Goal: Transaction & Acquisition: Purchase product/service

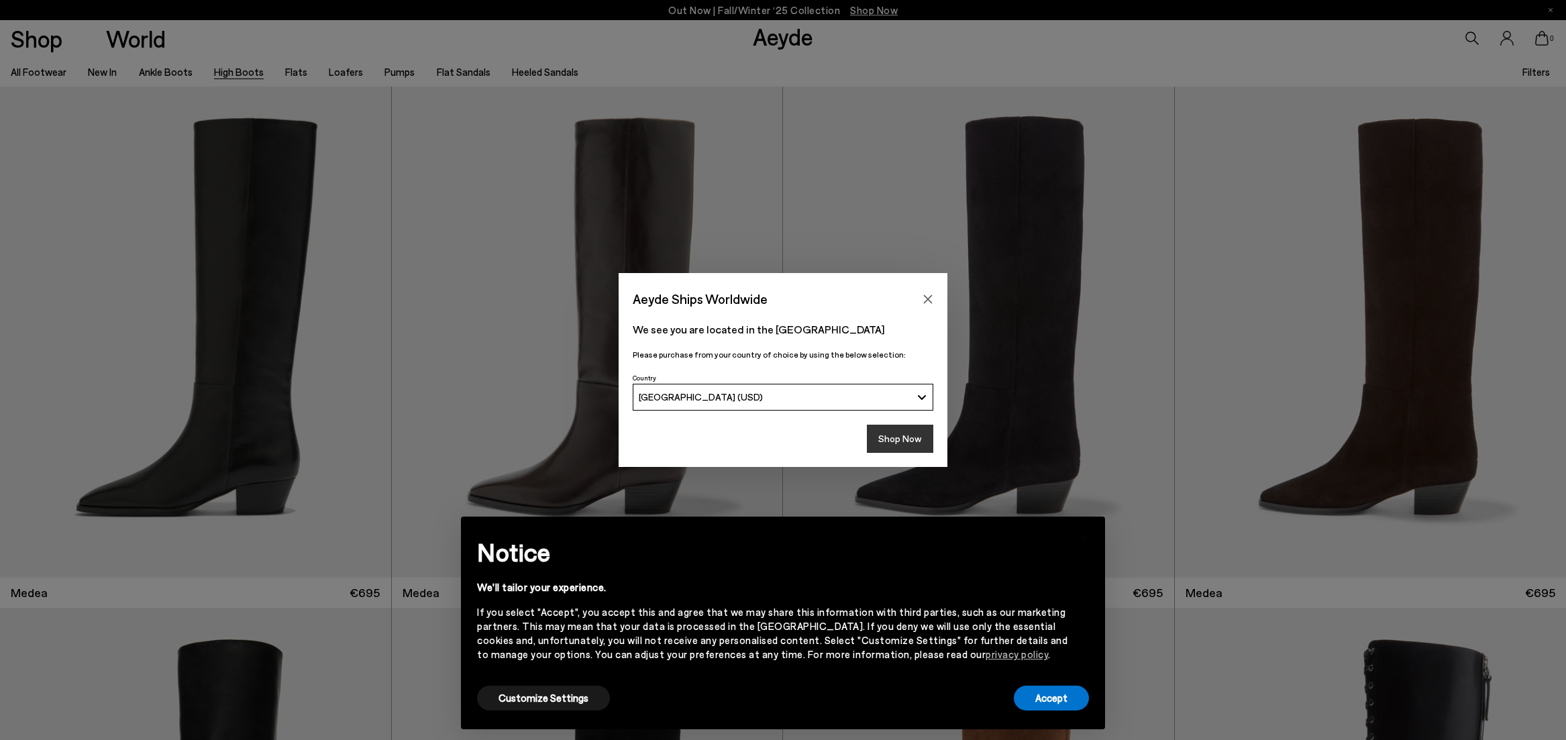
click at [901, 438] on button "Shop Now" at bounding box center [900, 439] width 66 height 28
click at [899, 444] on button "Shop Now" at bounding box center [900, 439] width 66 height 28
click at [919, 435] on button "Shop Now" at bounding box center [900, 439] width 66 height 28
click at [919, 434] on button "Shop Now" at bounding box center [900, 439] width 66 height 28
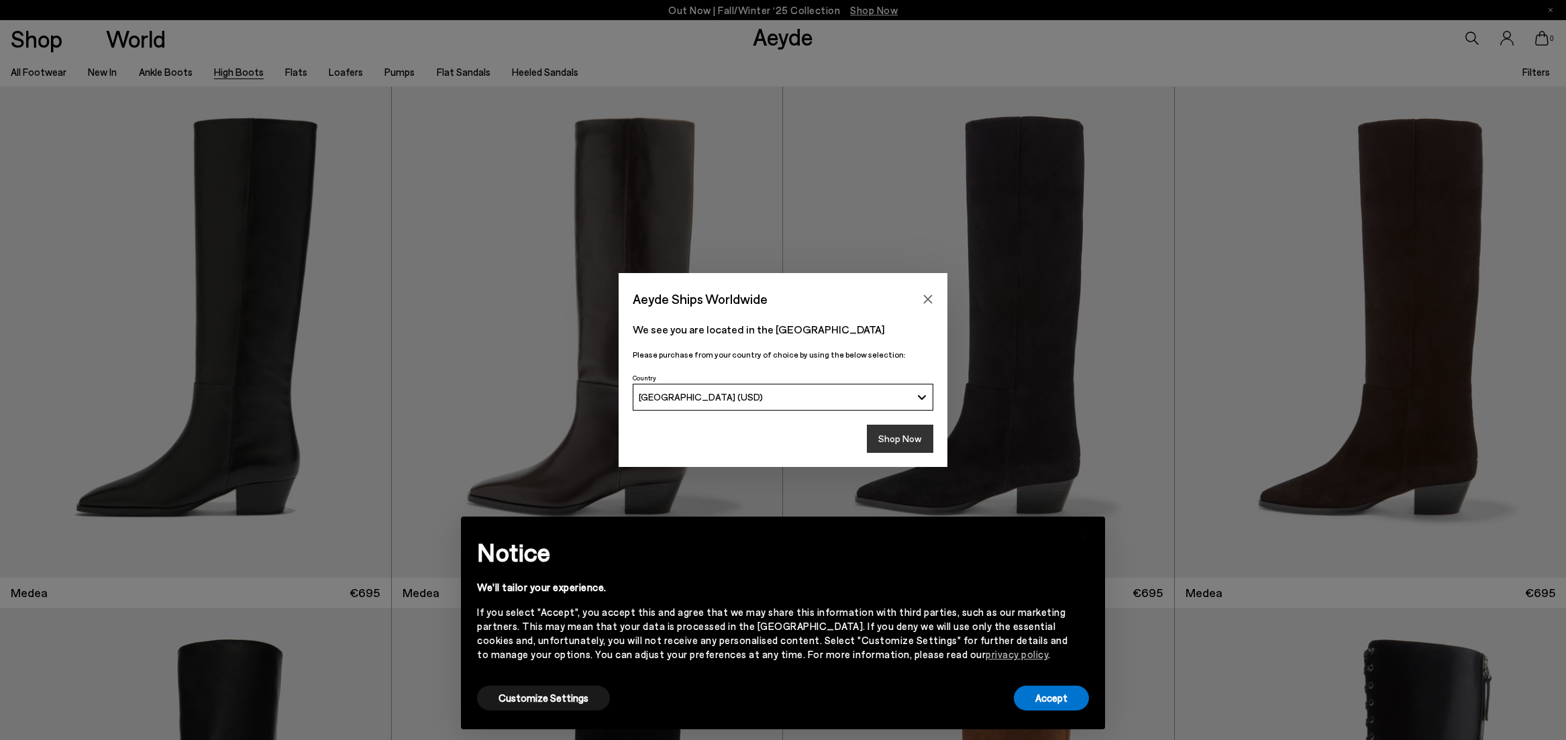
click at [919, 434] on button "Shop Now" at bounding box center [900, 439] width 66 height 28
click at [557, 696] on button "Customize Settings" at bounding box center [543, 698] width 133 height 25
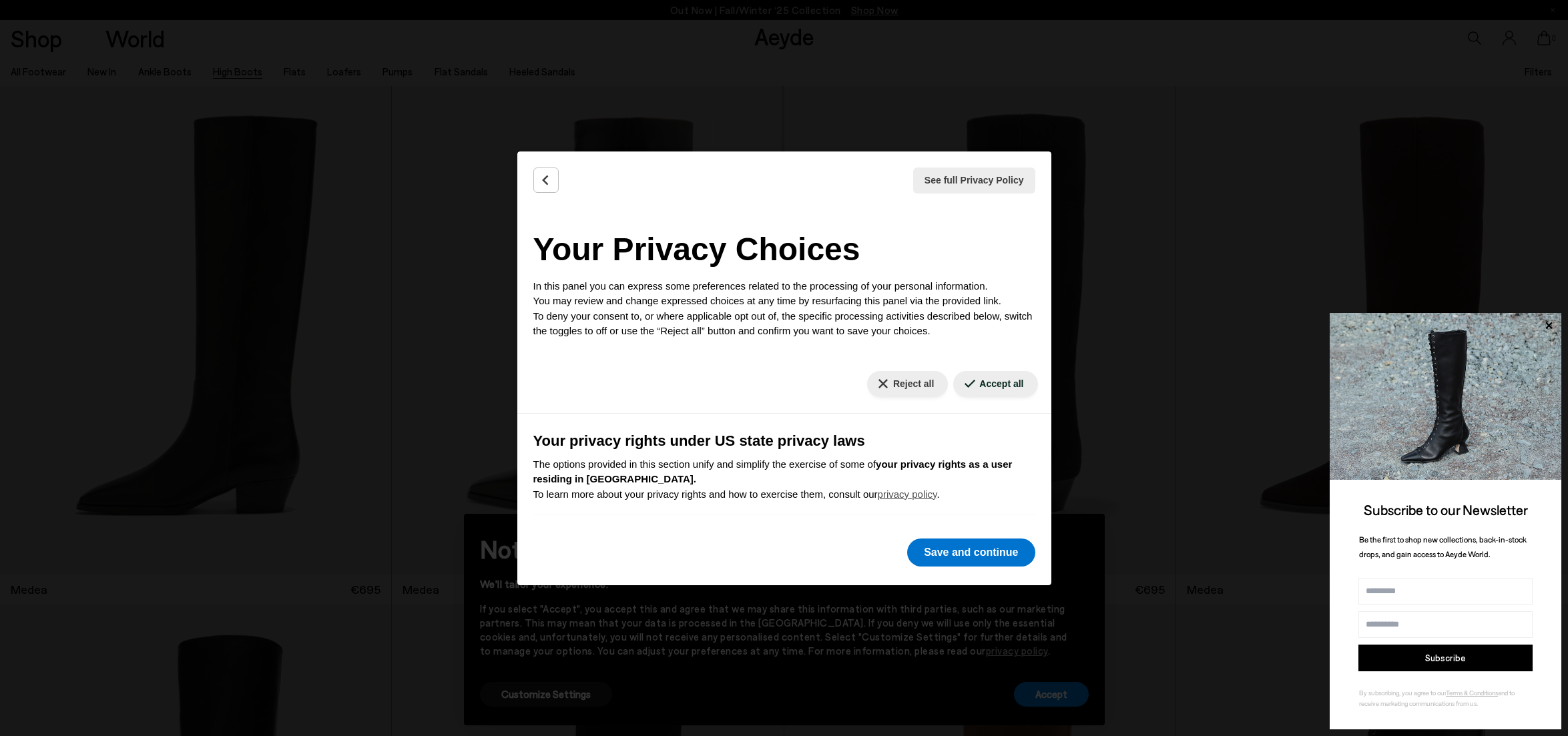
click at [672, 102] on div "See full Privacy Policy Privacy Policy Your Privacy Choices In this panel you c…" at bounding box center [784, 368] width 1568 height 736
click at [882, 389] on button "Reject all" at bounding box center [907, 384] width 81 height 26
click at [938, 565] on button "Save and continue" at bounding box center [971, 553] width 127 height 28
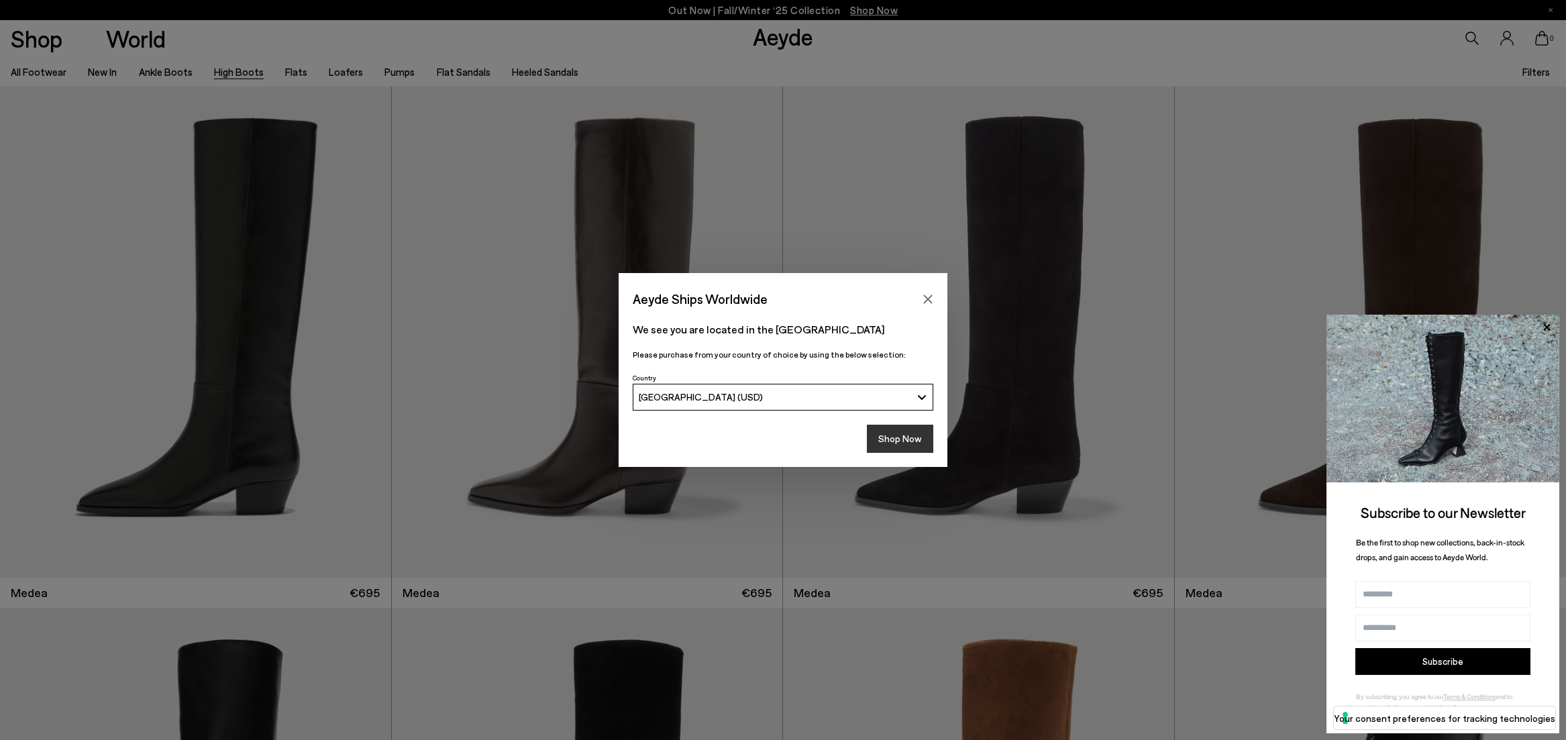
click at [905, 437] on button "Shop Now" at bounding box center [900, 439] width 66 height 28
click at [915, 441] on button "Shop Now" at bounding box center [900, 439] width 66 height 28
click at [931, 440] on button "Shop Now" at bounding box center [900, 439] width 66 height 28
click at [934, 297] on button "Close" at bounding box center [928, 299] width 20 height 20
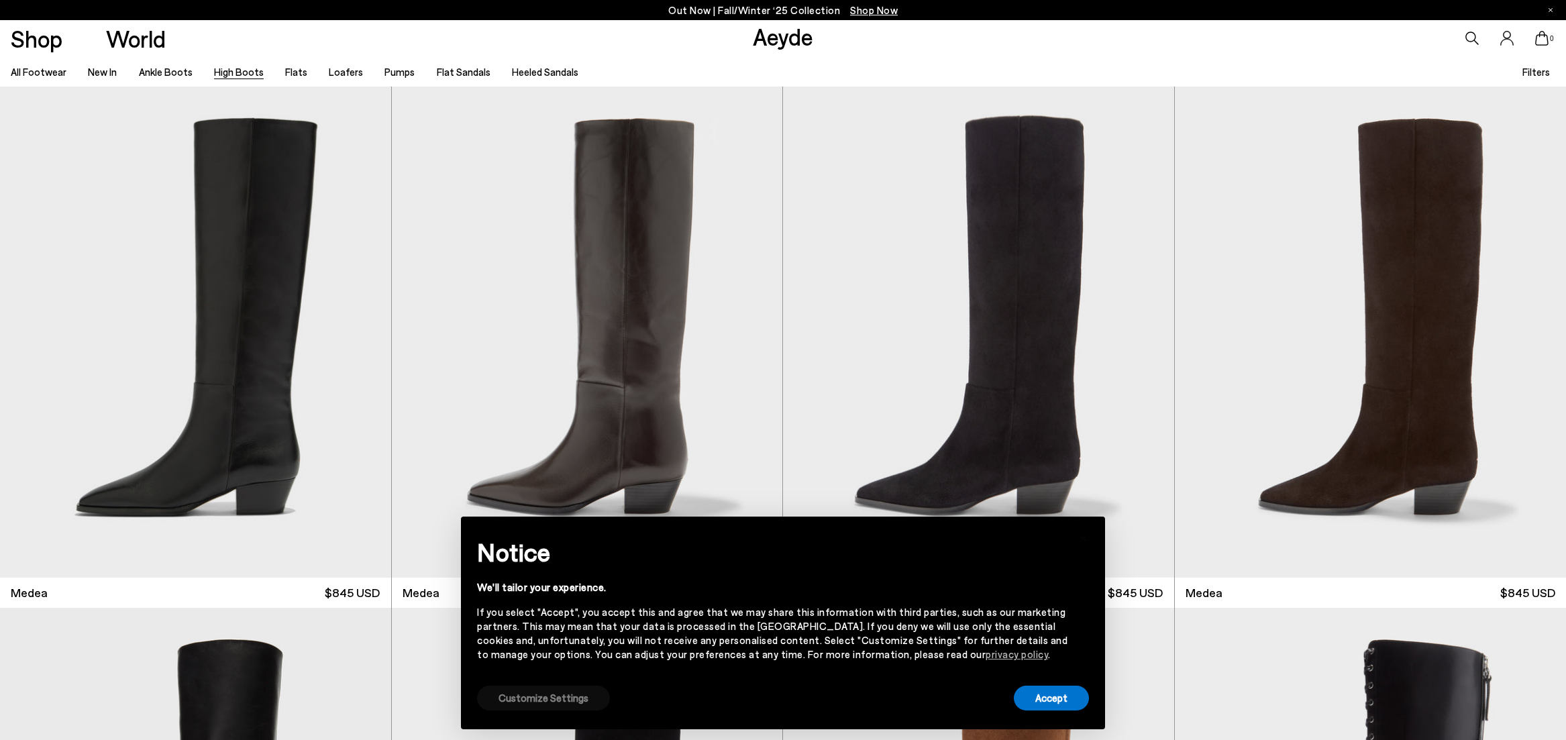
click at [562, 699] on button "Customize Settings" at bounding box center [543, 698] width 133 height 25
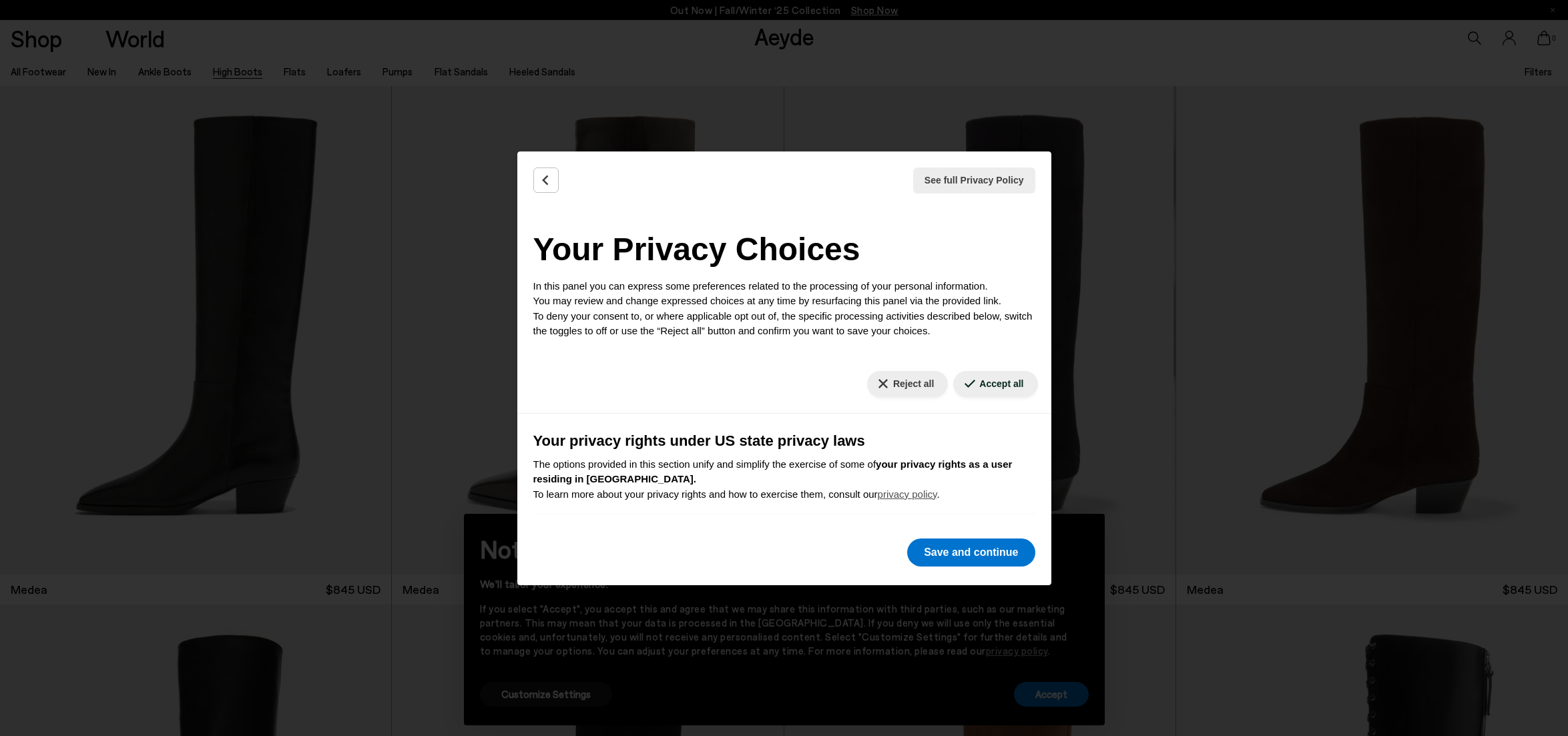
click at [934, 374] on div "Reject all" at bounding box center [907, 384] width 87 height 26
click at [920, 381] on button "Reject all" at bounding box center [907, 384] width 81 height 26
drag, startPoint x: 996, startPoint y: 556, endPoint x: 967, endPoint y: 557, distance: 29.0
click at [996, 556] on button "Save and continue" at bounding box center [971, 553] width 127 height 28
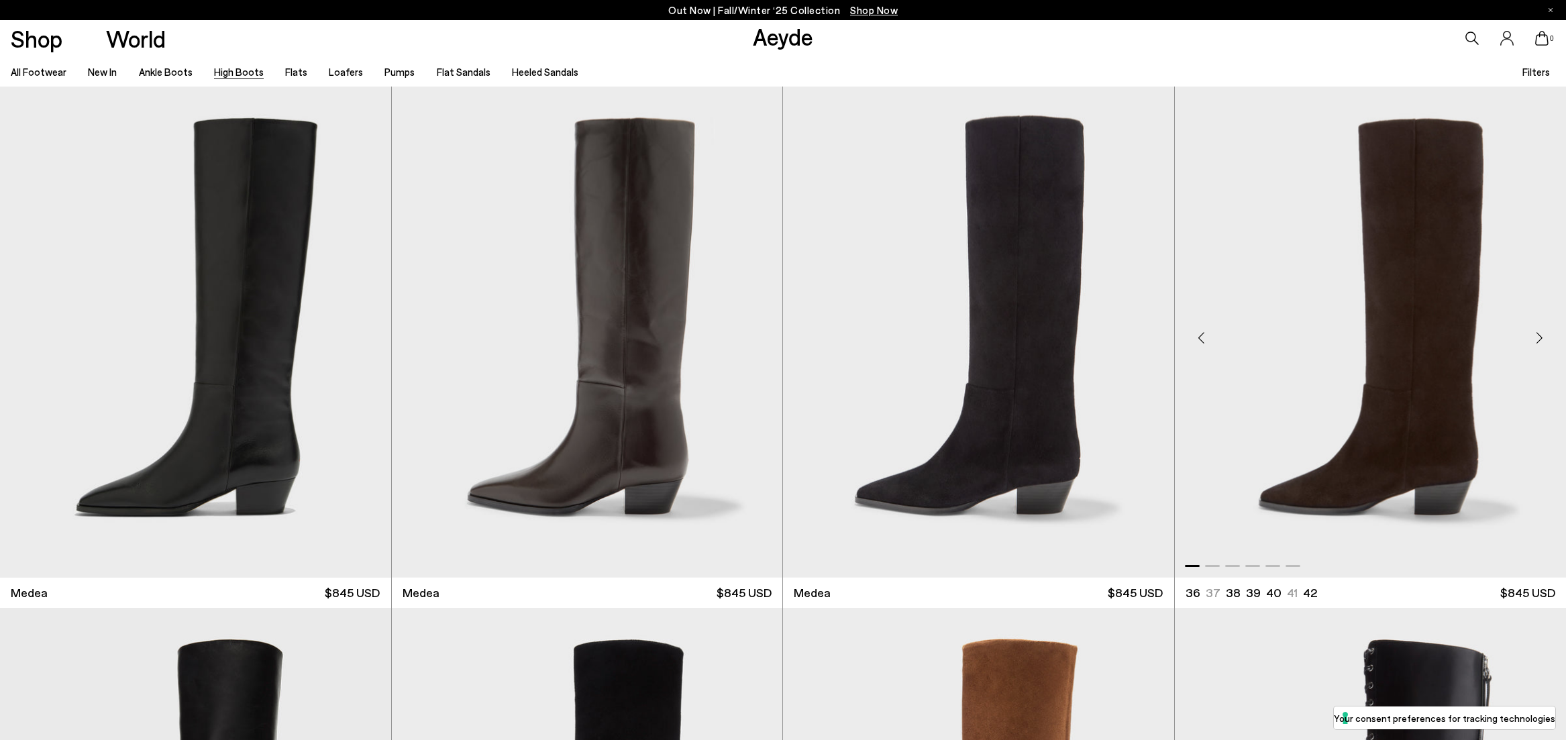
click at [1244, 492] on img "1 / 6" at bounding box center [1371, 332] width 392 height 491
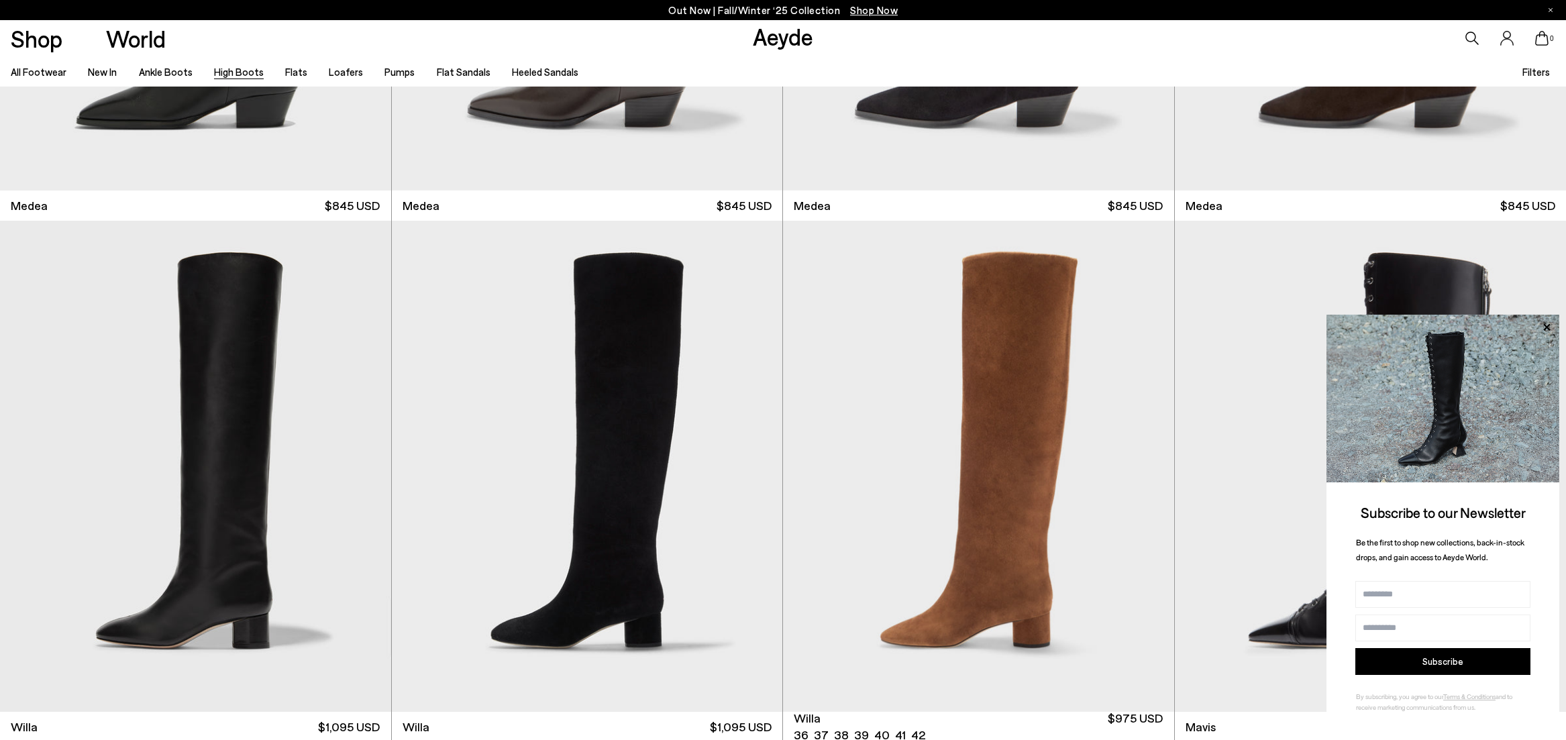
scroll to position [483, 0]
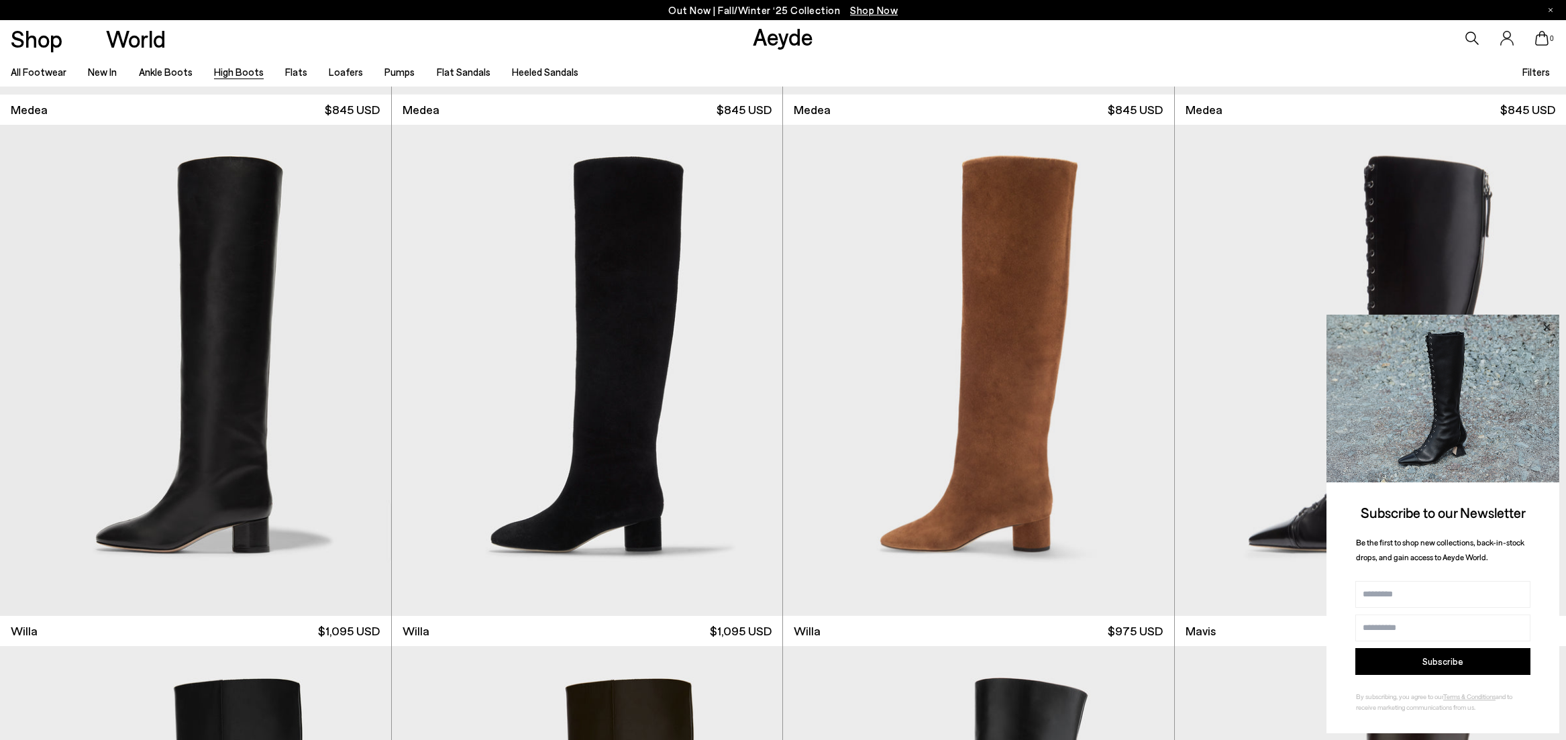
click at [1547, 325] on icon at bounding box center [1546, 327] width 17 height 17
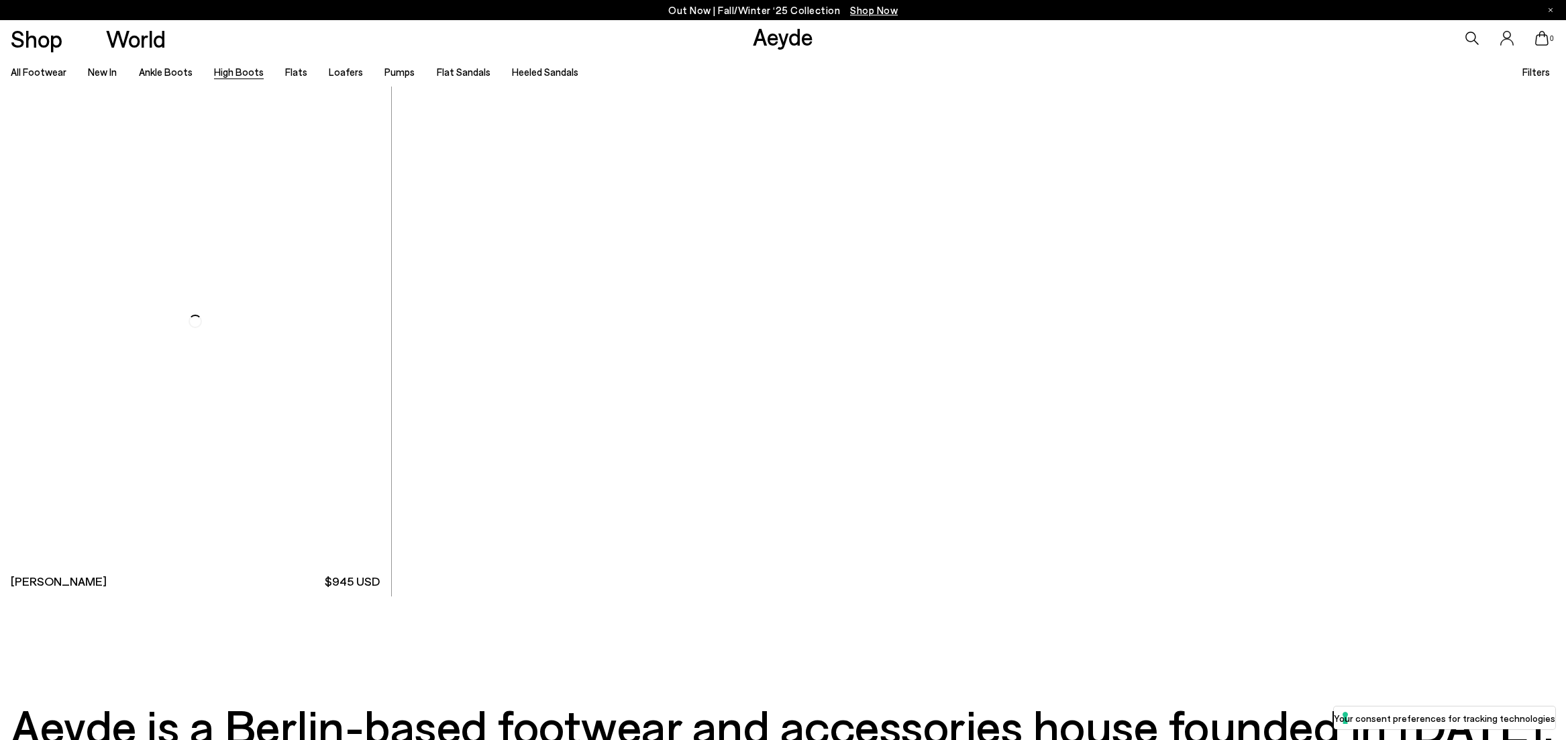
scroll to position [5701, 0]
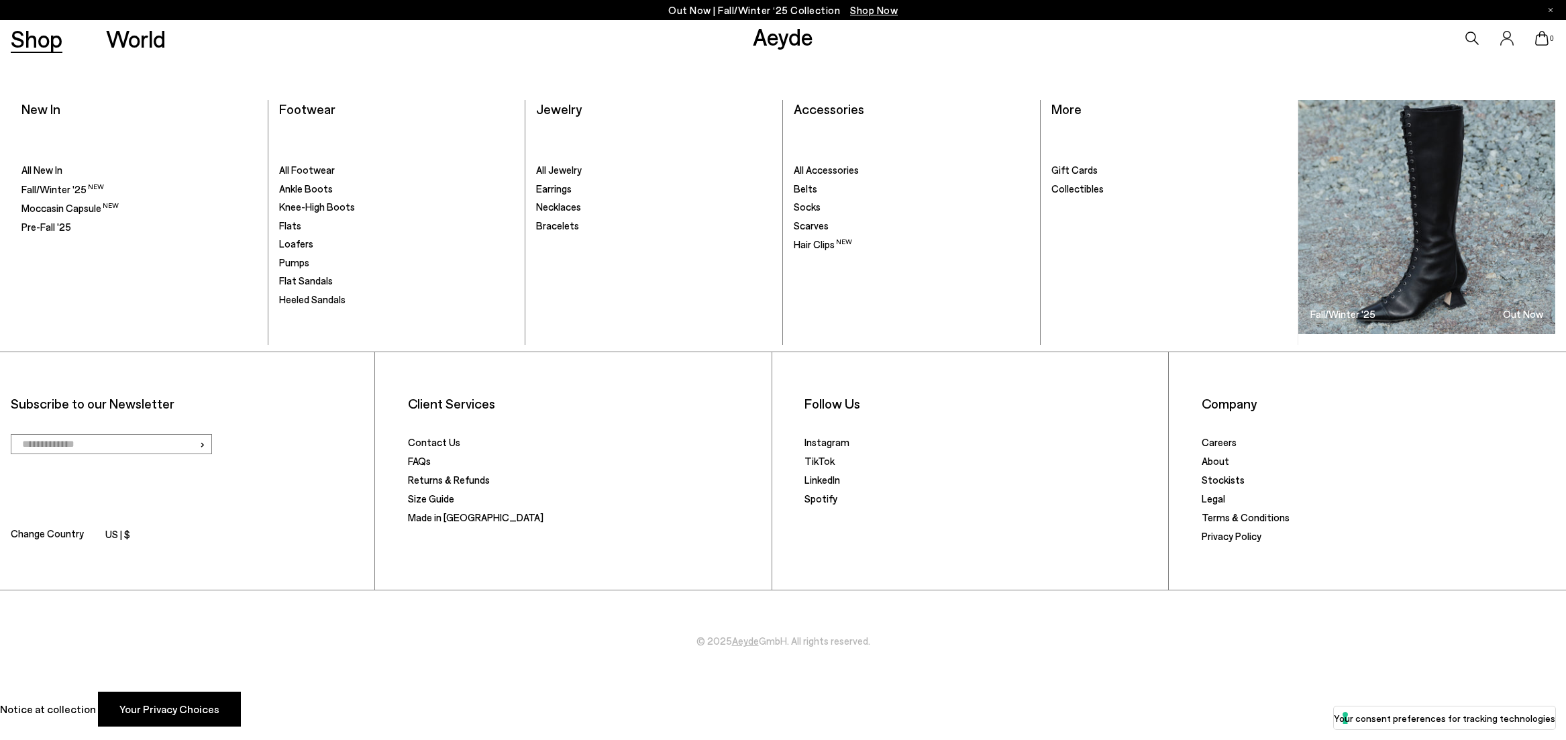
scroll to position [1109, 0]
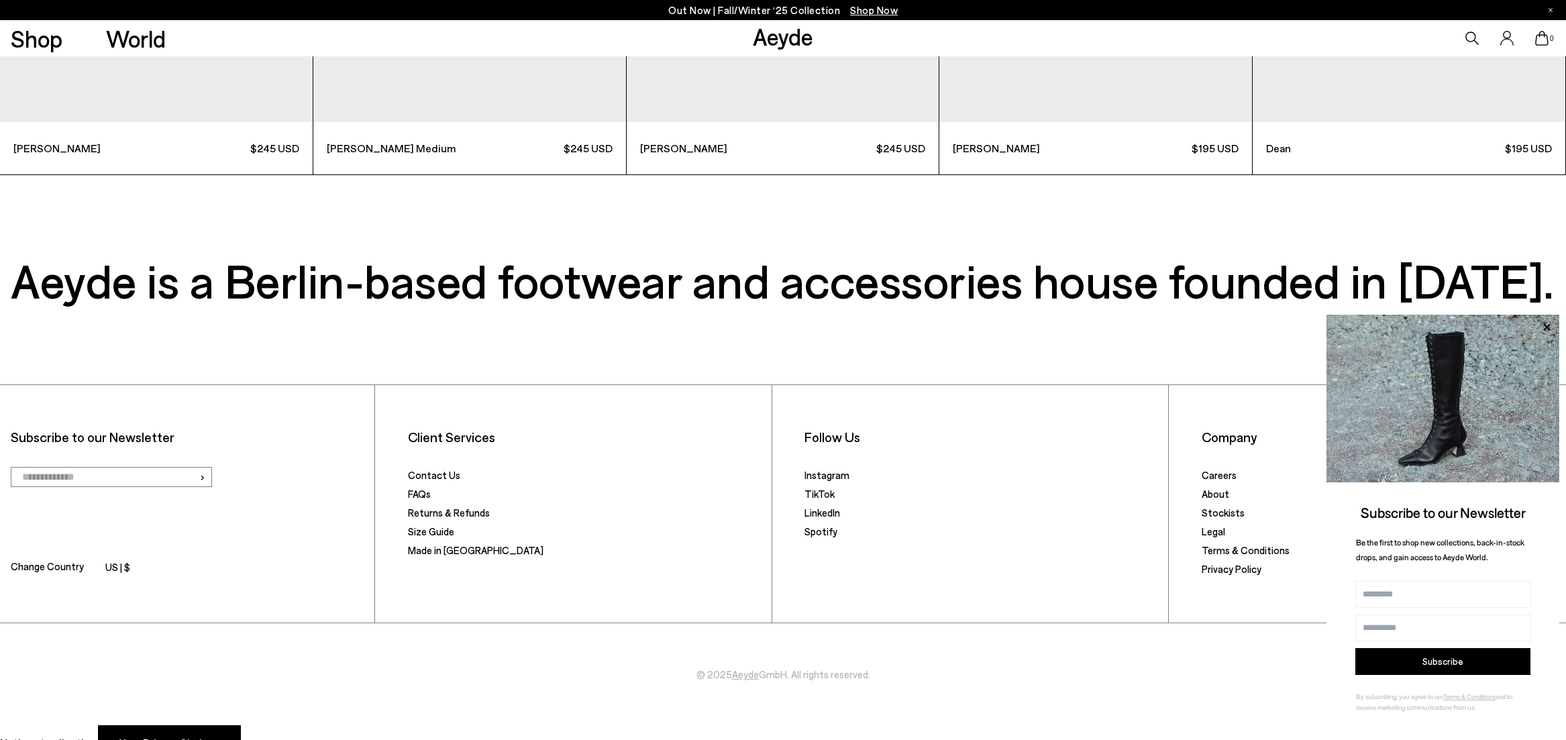
scroll to position [6330, 0]
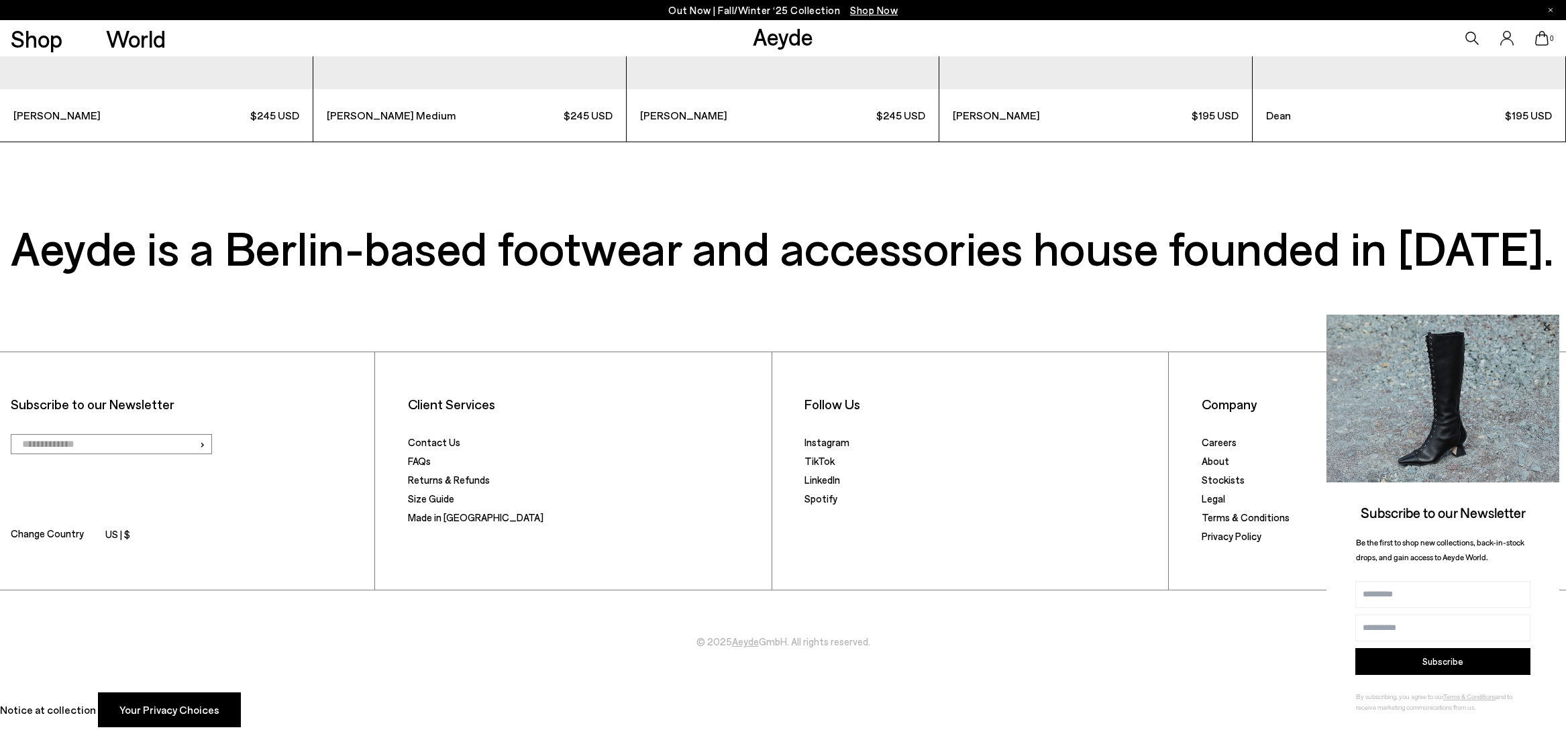
click at [1545, 327] on icon at bounding box center [1546, 327] width 17 height 17
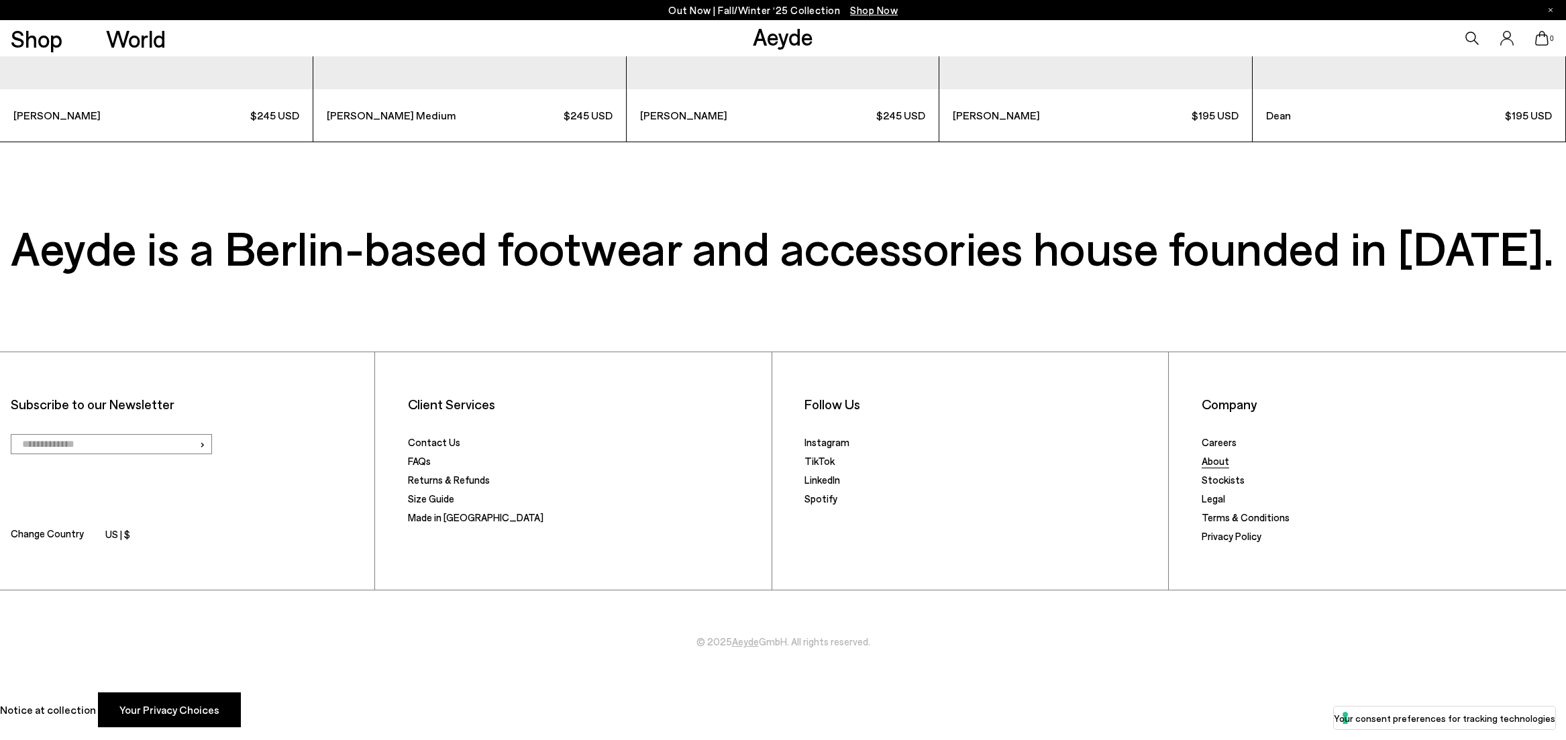
click at [1214, 462] on link "About" at bounding box center [1216, 461] width 28 height 12
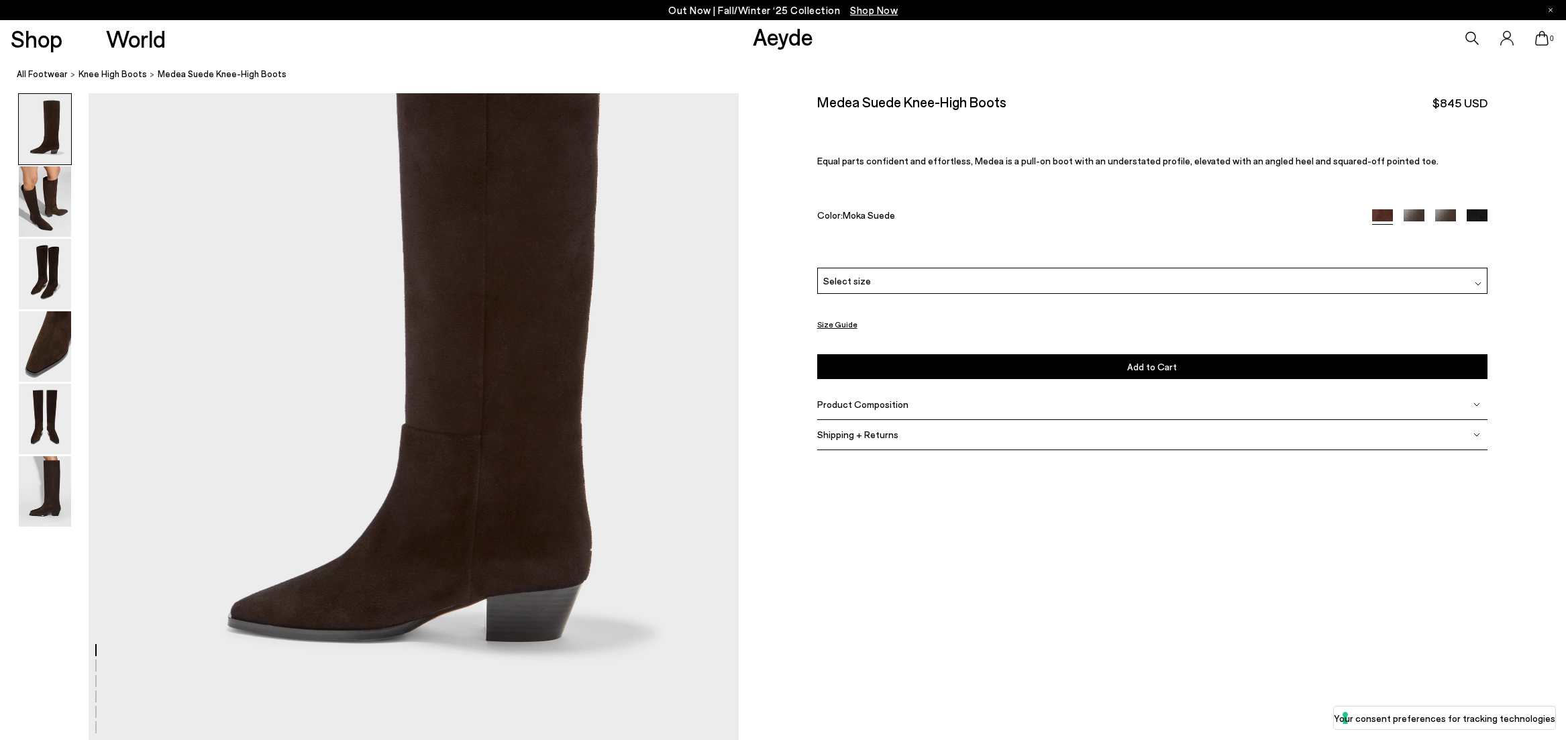
scroll to position [228, 0]
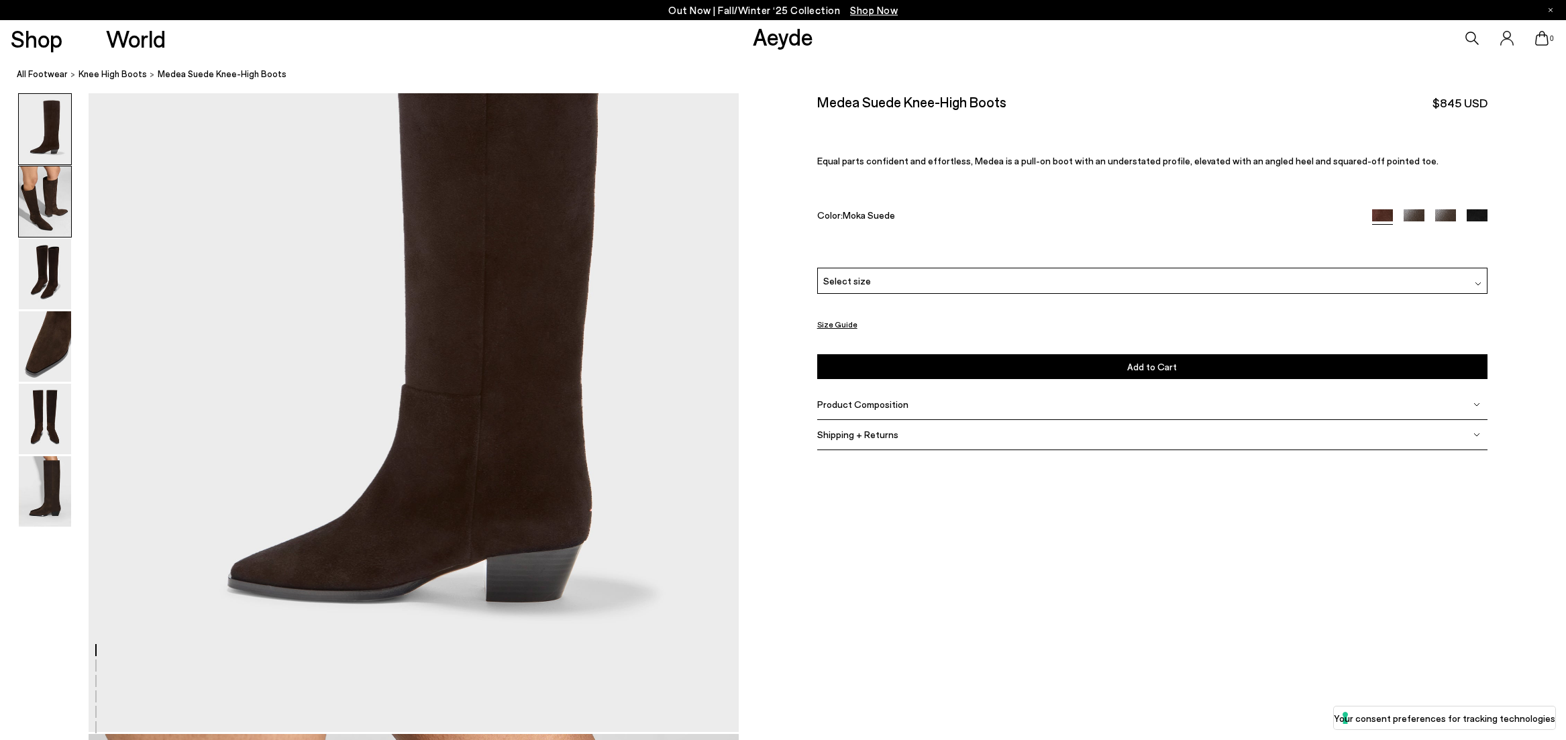
click at [34, 222] on img at bounding box center [45, 201] width 52 height 70
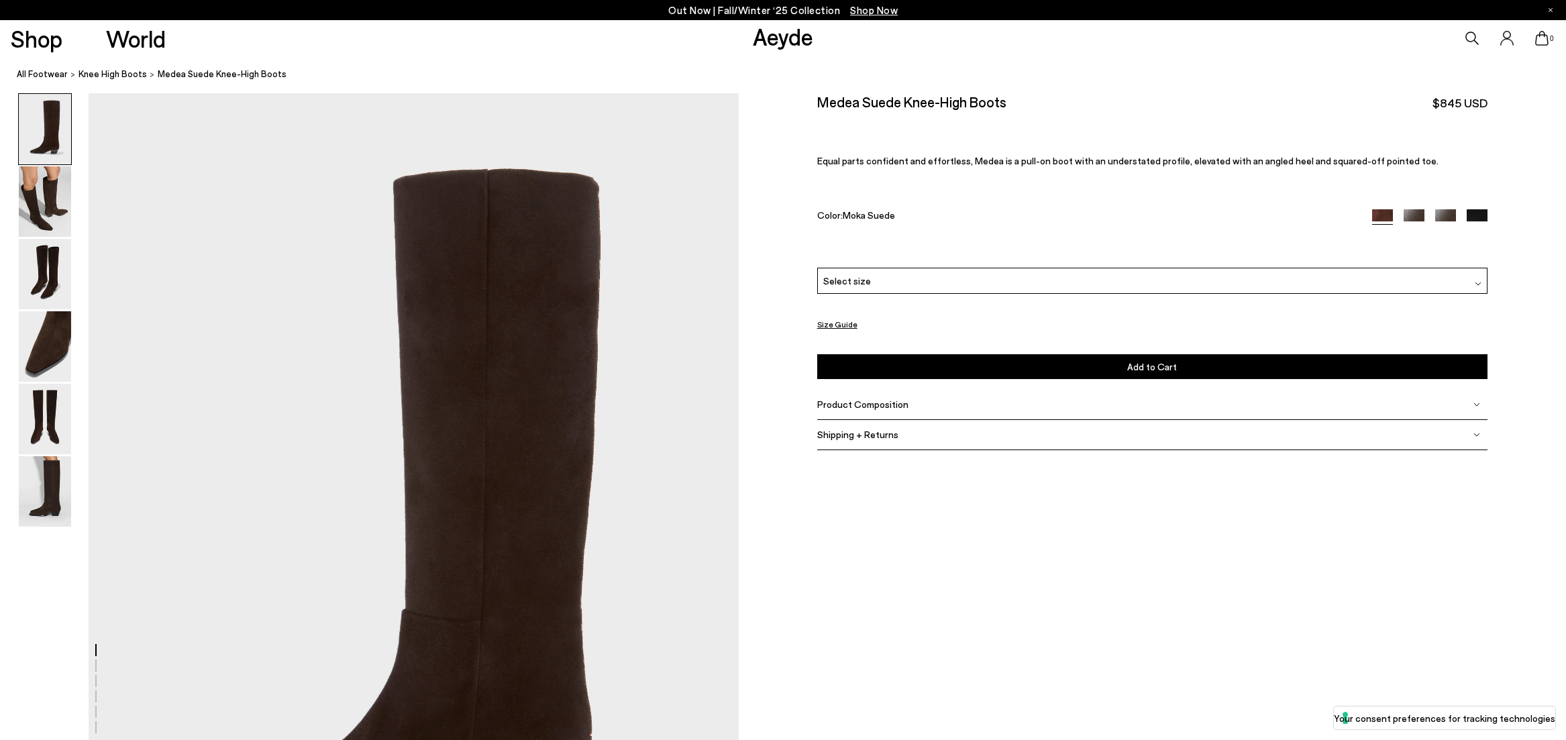
scroll to position [0, 0]
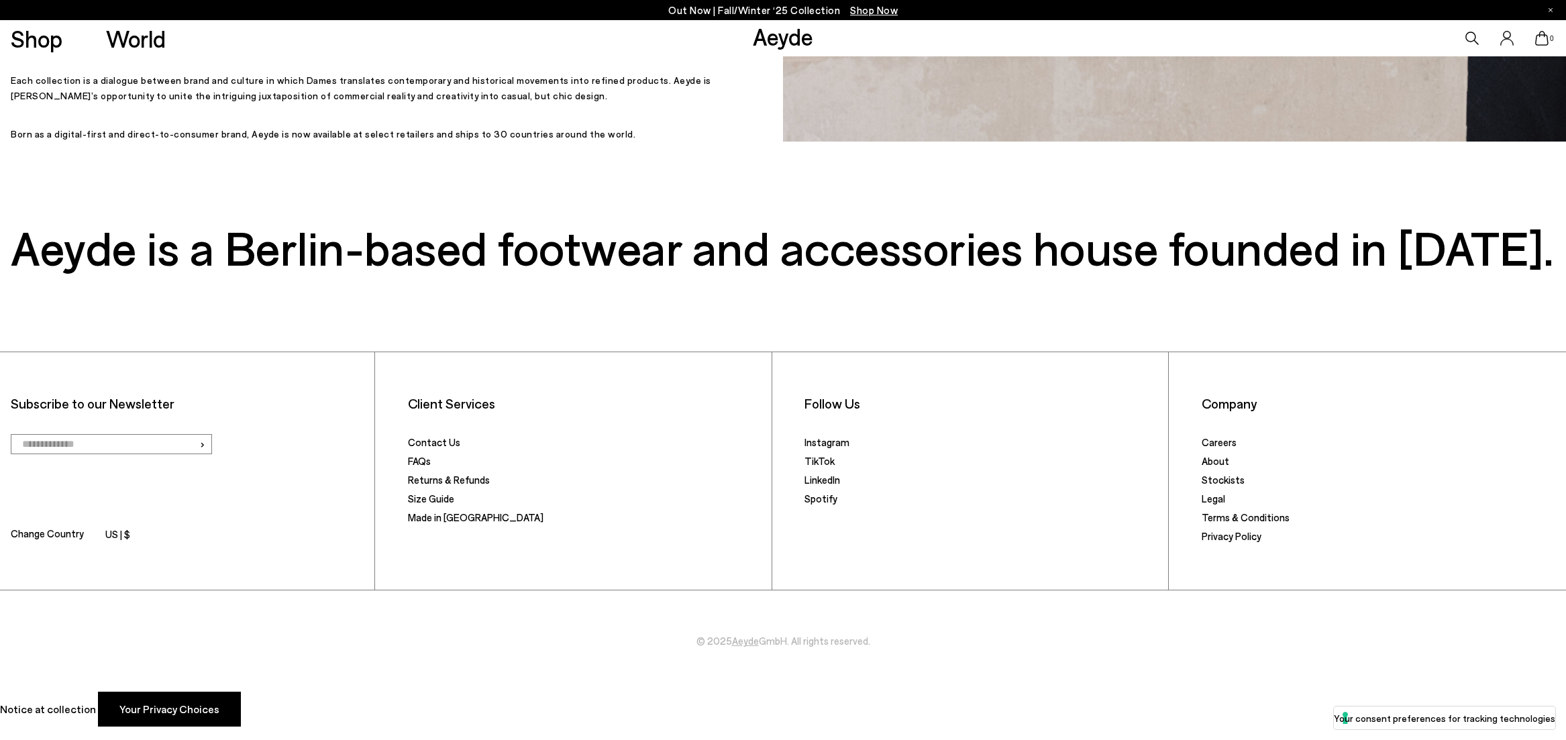
scroll to position [940, 0]
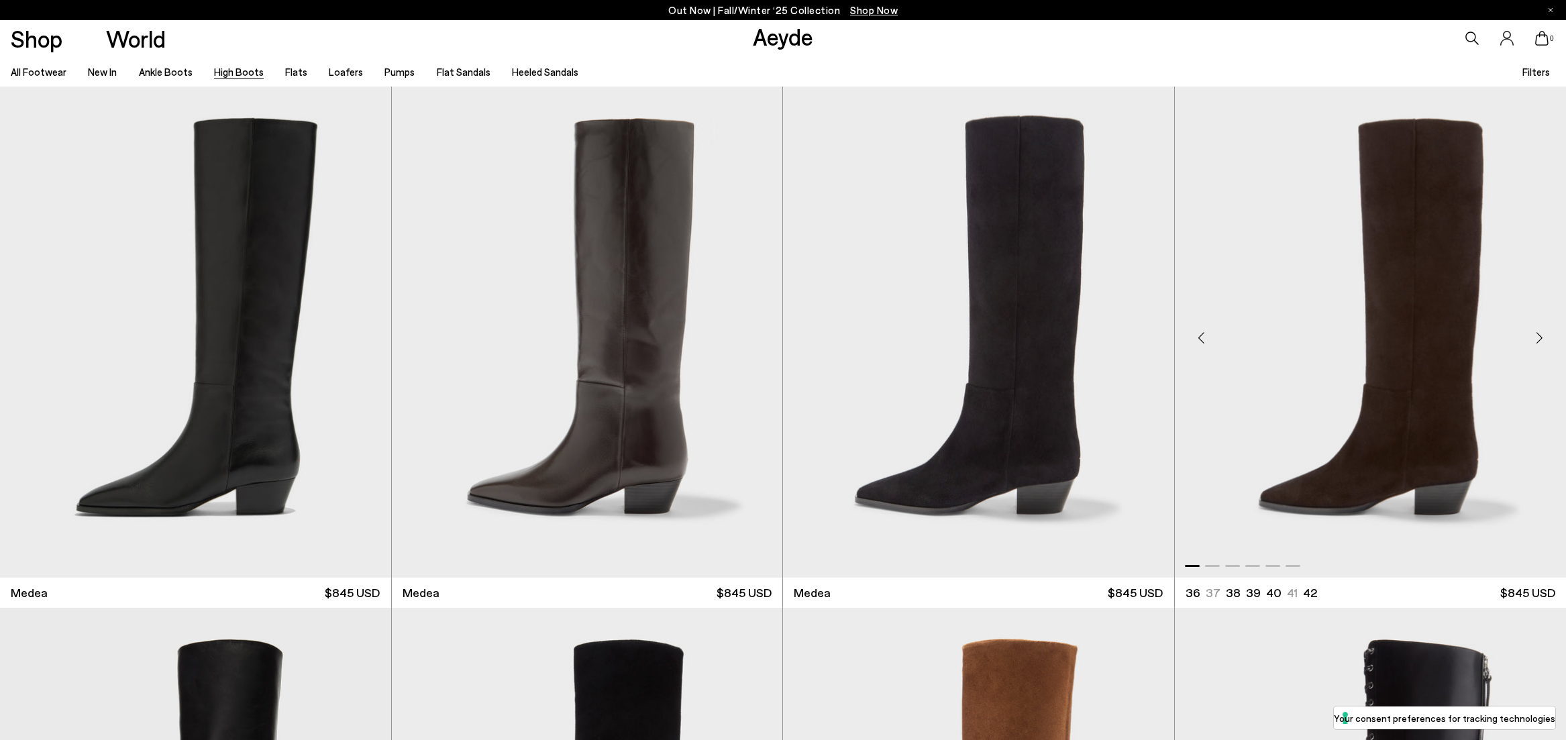
click at [1295, 439] on img "1 / 6" at bounding box center [1371, 332] width 392 height 491
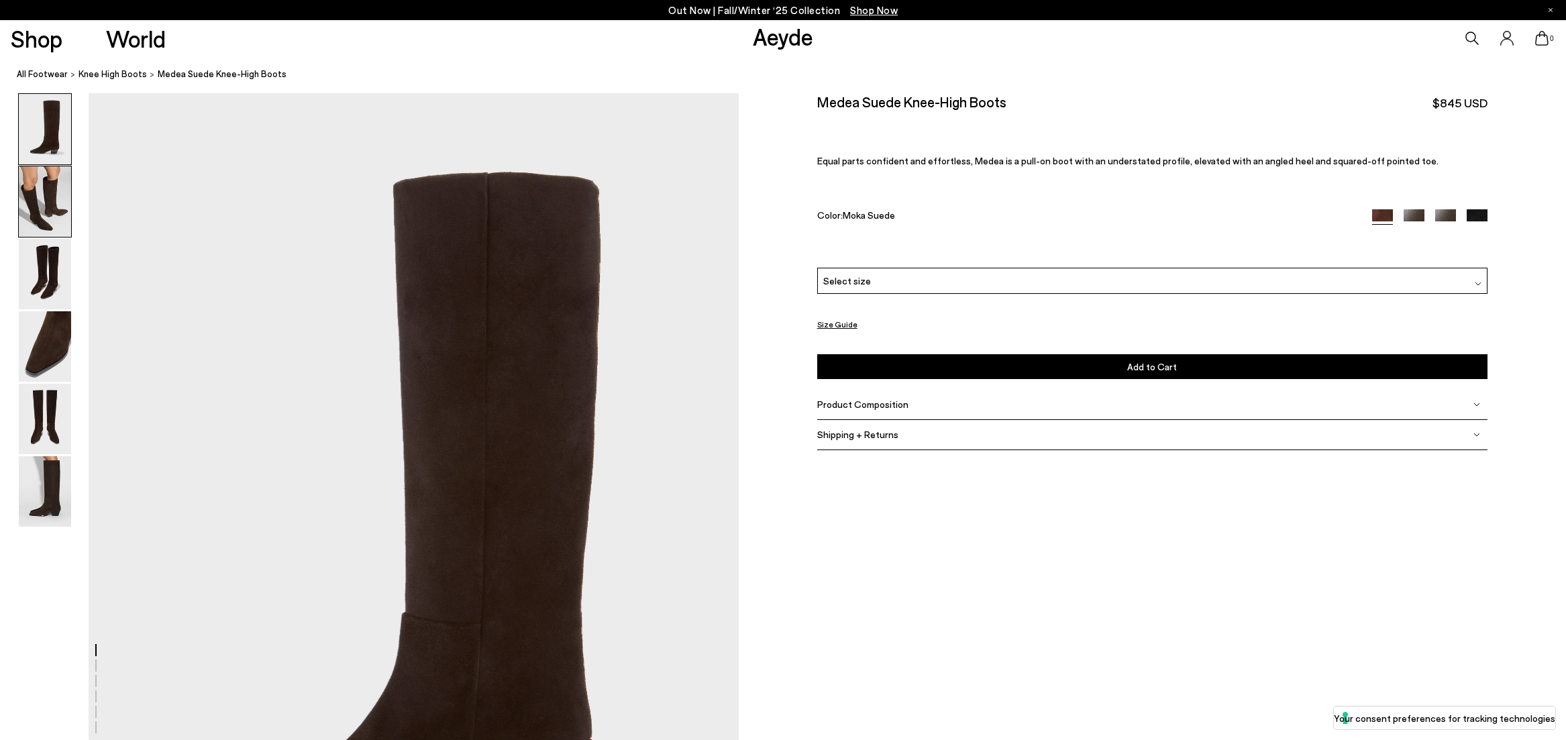
click at [44, 218] on img at bounding box center [45, 201] width 52 height 70
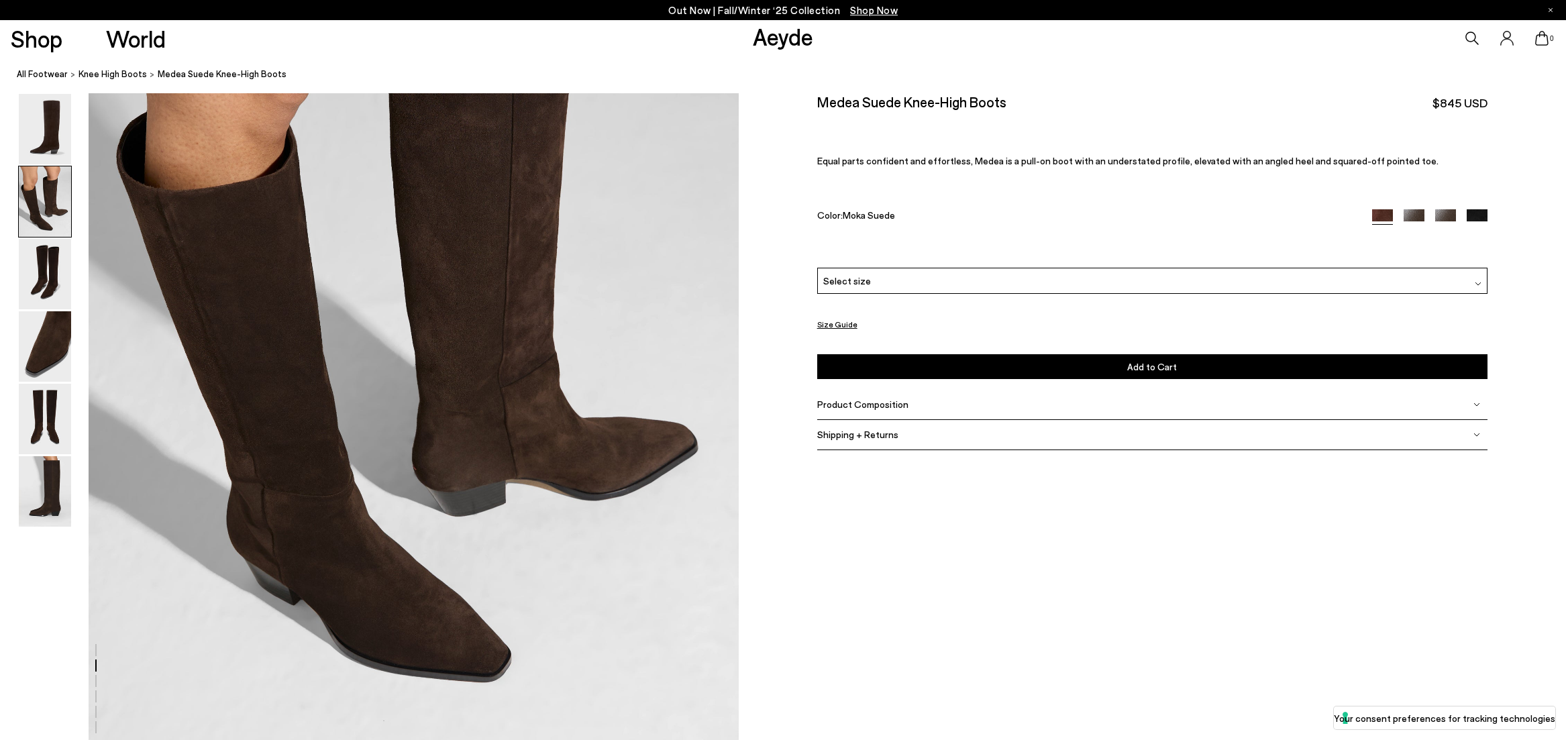
scroll to position [1124, 0]
